Goal: Task Accomplishment & Management: Complete application form

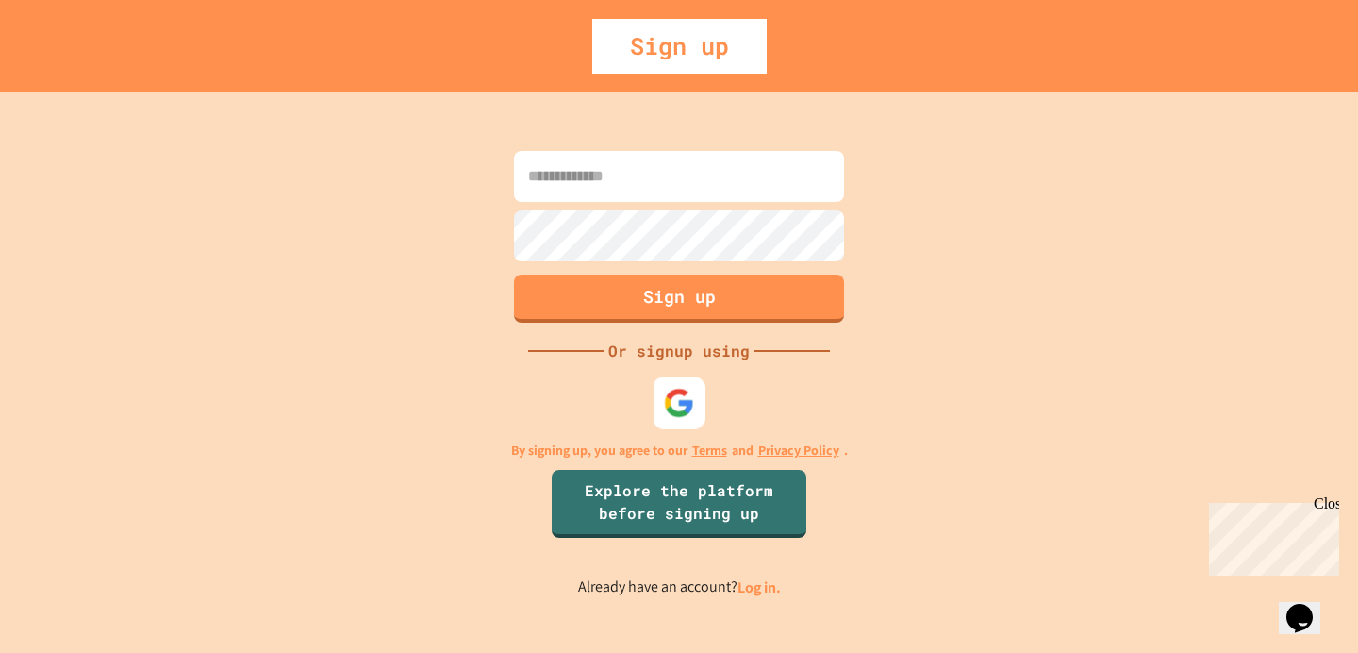
click at [684, 398] on img at bounding box center [679, 403] width 31 height 31
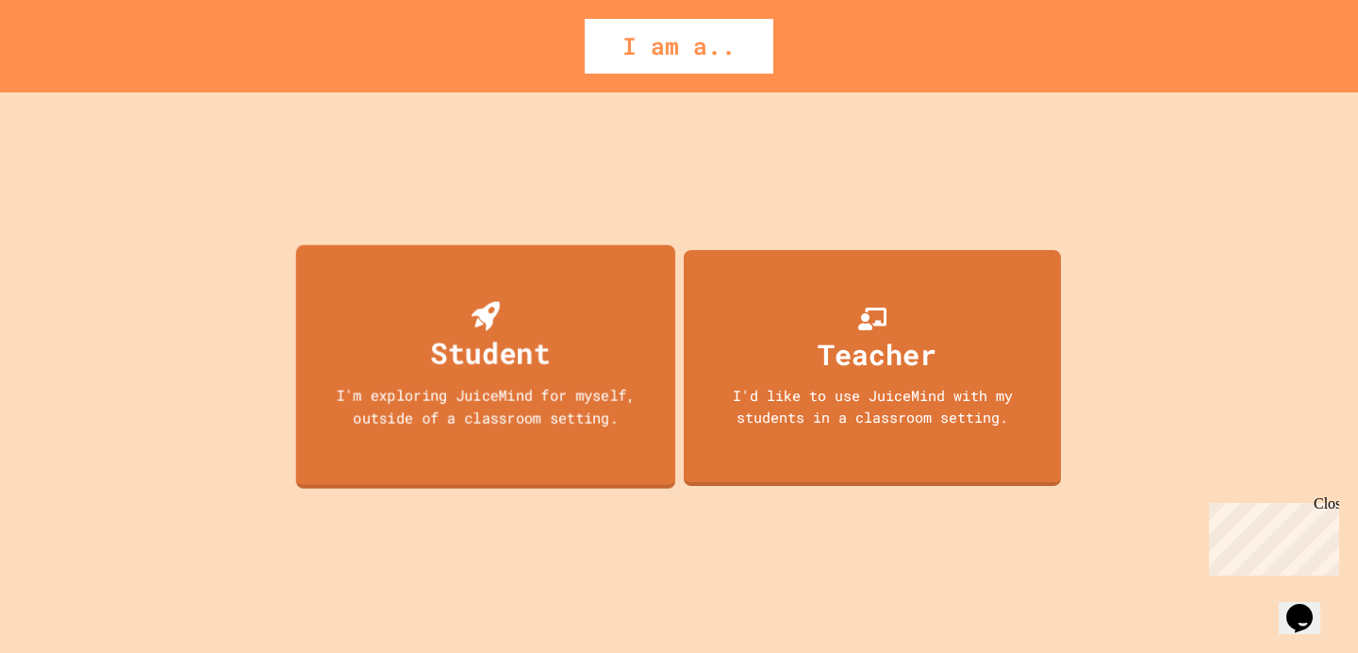
click at [629, 433] on div "Student I'm exploring JuiceMind for myself, outside of a classroom setting." at bounding box center [485, 366] width 379 height 243
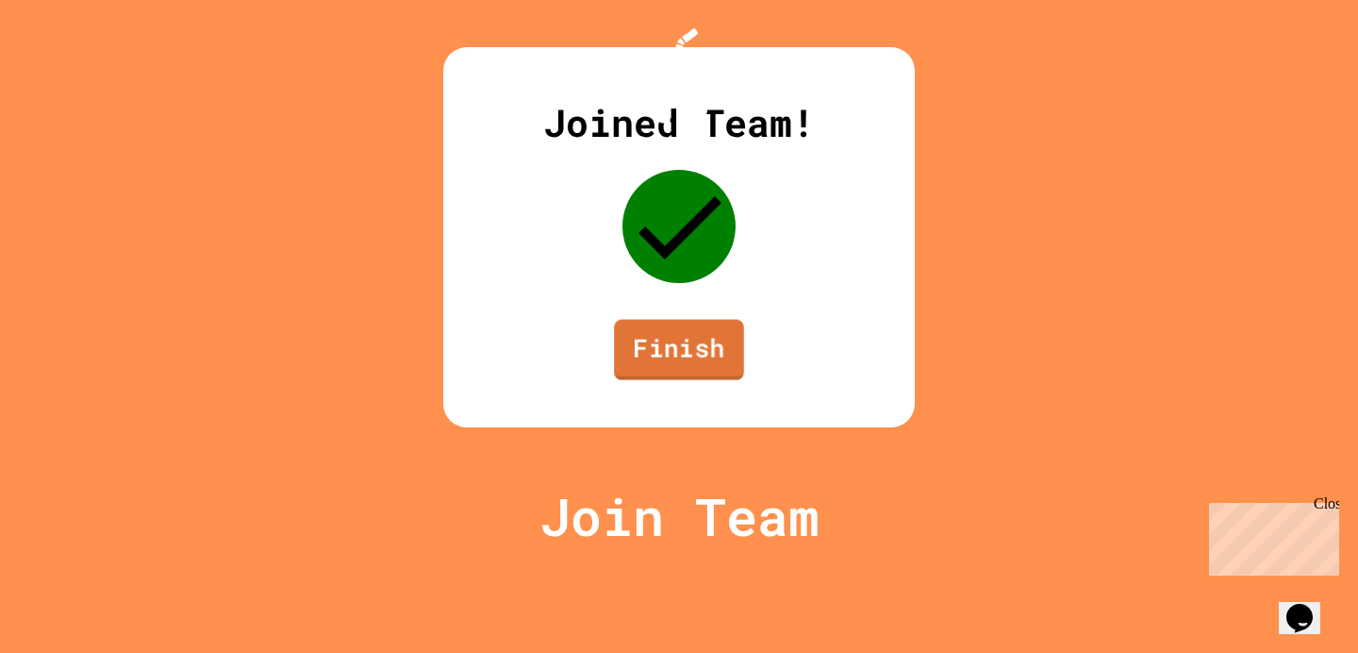
click at [667, 380] on link "Finish" at bounding box center [679, 350] width 130 height 60
